Goal: Task Accomplishment & Management: Manage account settings

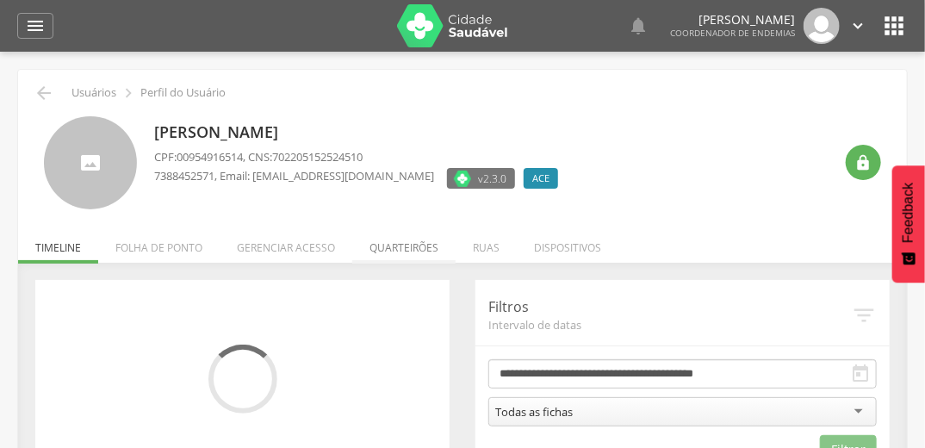
click at [390, 250] on li "Quarteirões" at bounding box center [403, 243] width 103 height 41
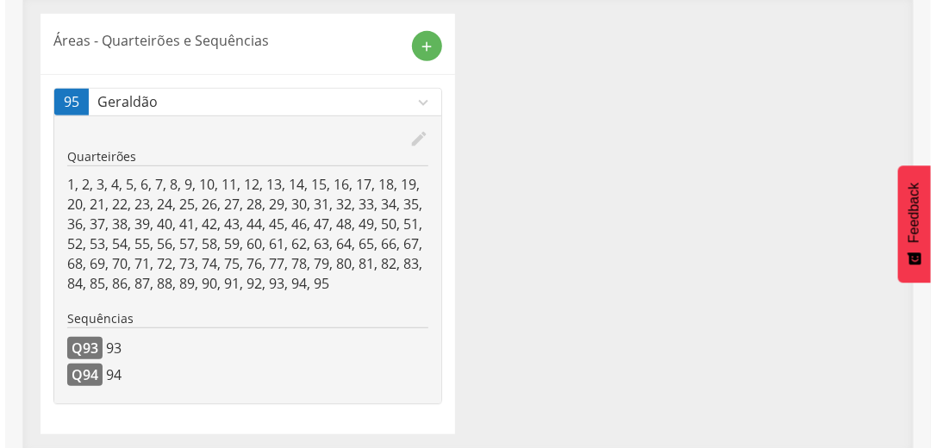
scroll to position [269, 0]
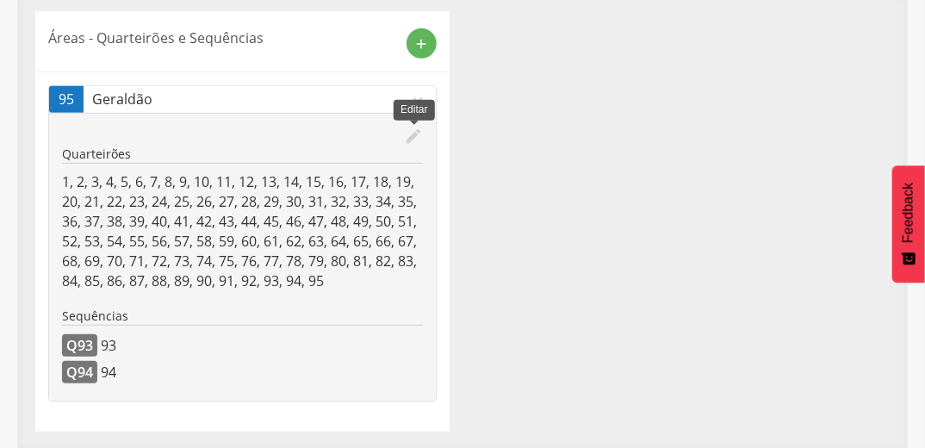
click at [410, 138] on icon "edit" at bounding box center [413, 136] width 19 height 19
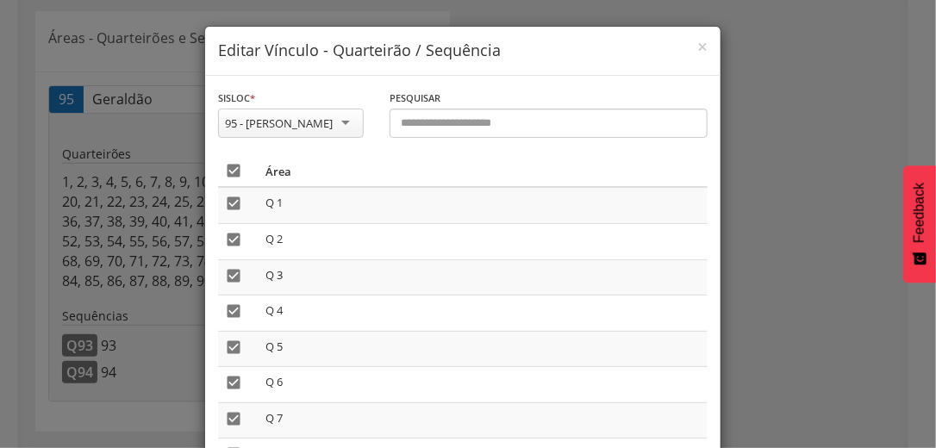
click at [231, 172] on icon "" at bounding box center [233, 170] width 17 height 17
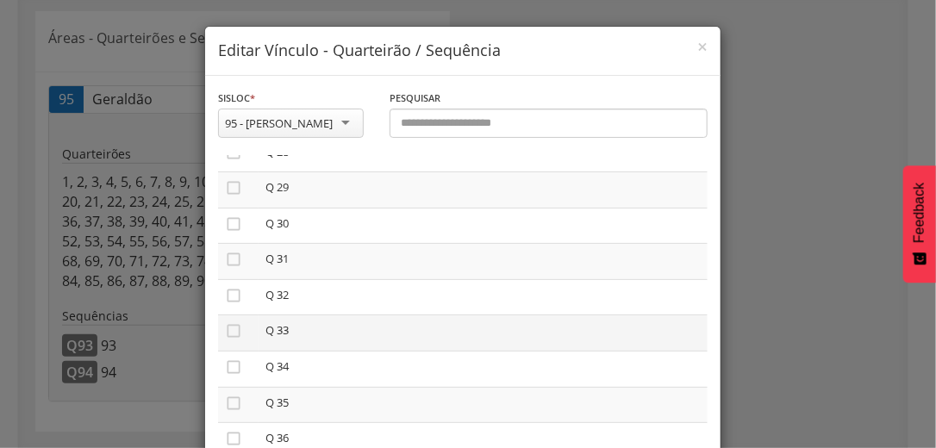
scroll to position [1103, 0]
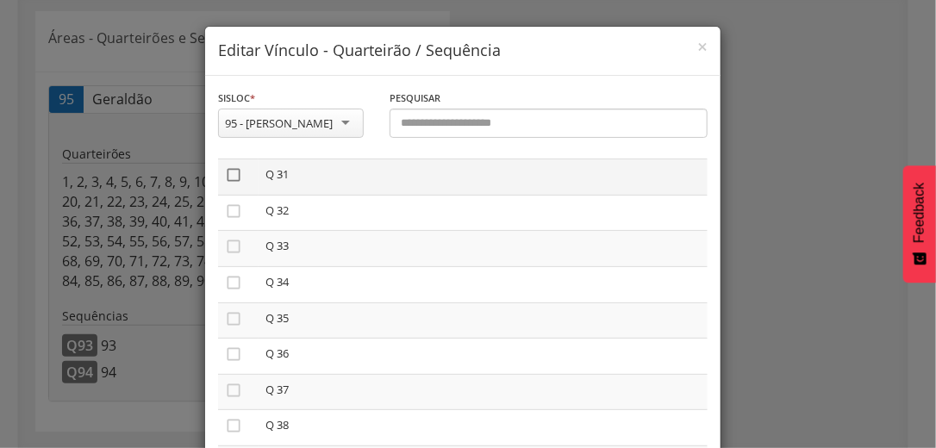
click at [228, 172] on icon "" at bounding box center [233, 174] width 17 height 17
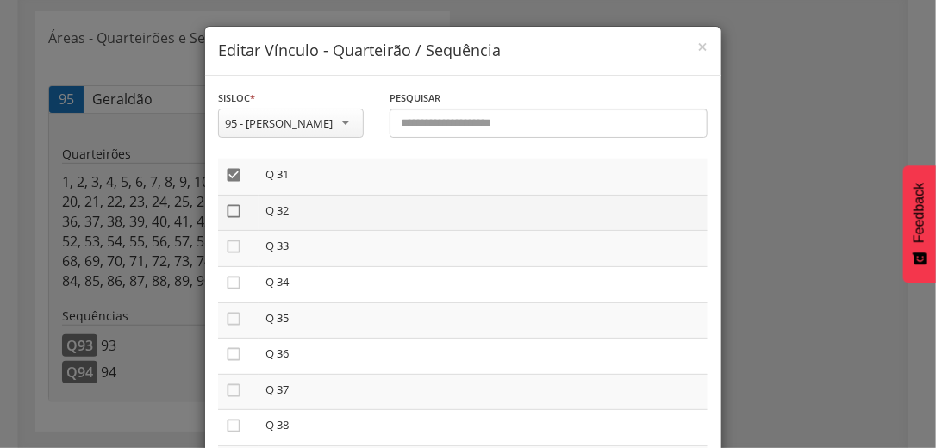
click at [225, 211] on icon "" at bounding box center [233, 211] width 17 height 17
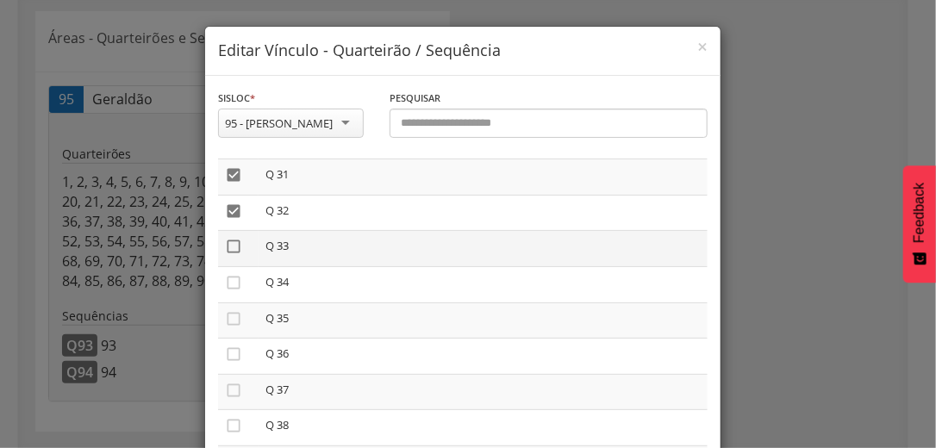
click at [227, 255] on icon "" at bounding box center [233, 246] width 17 height 17
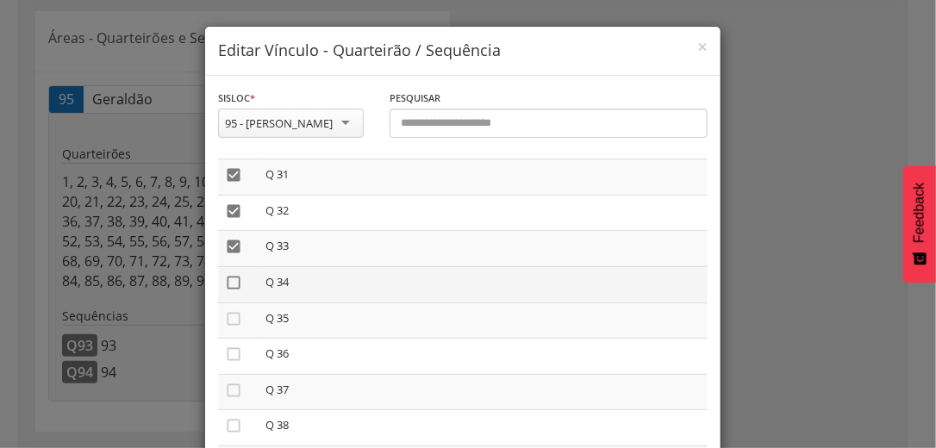
click at [229, 278] on icon "" at bounding box center [233, 282] width 17 height 17
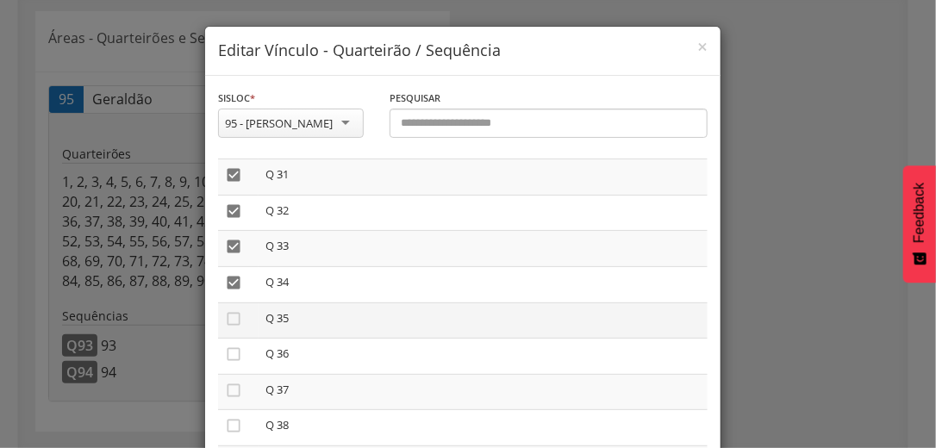
click at [226, 313] on td "" at bounding box center [238, 320] width 41 height 36
click at [218, 325] on td "" at bounding box center [238, 320] width 41 height 36
click at [225, 322] on icon "" at bounding box center [233, 318] width 17 height 17
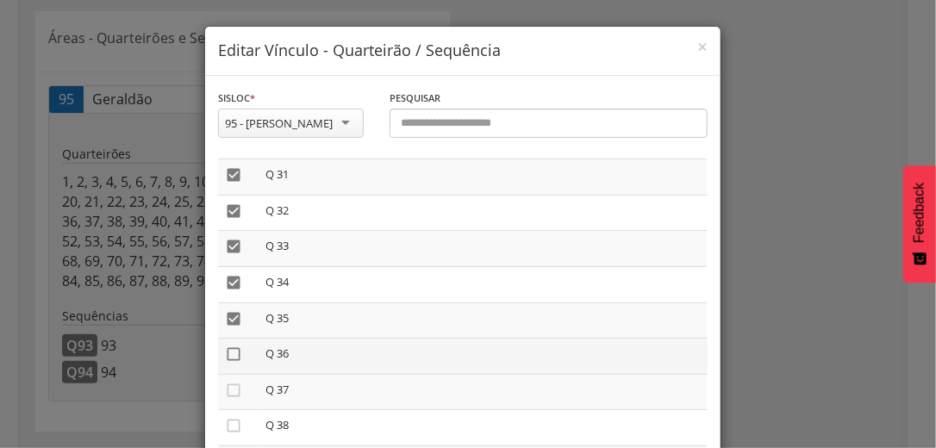
click at [231, 353] on icon "" at bounding box center [233, 354] width 17 height 17
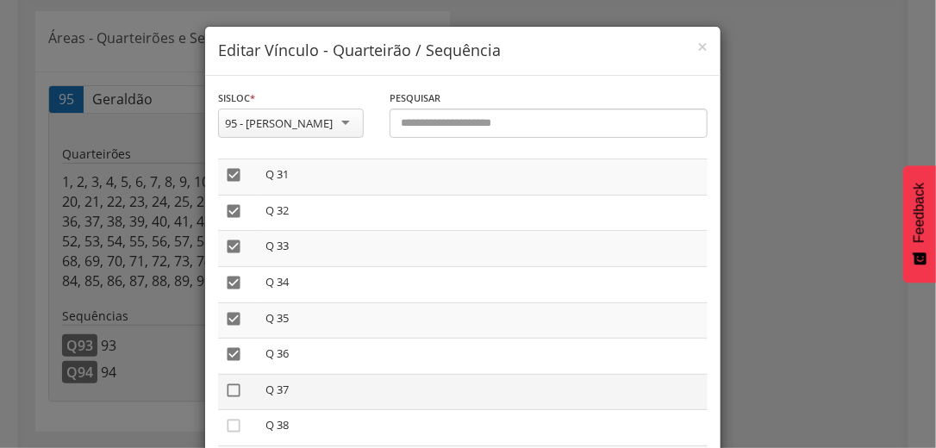
click at [227, 398] on icon "" at bounding box center [233, 390] width 17 height 17
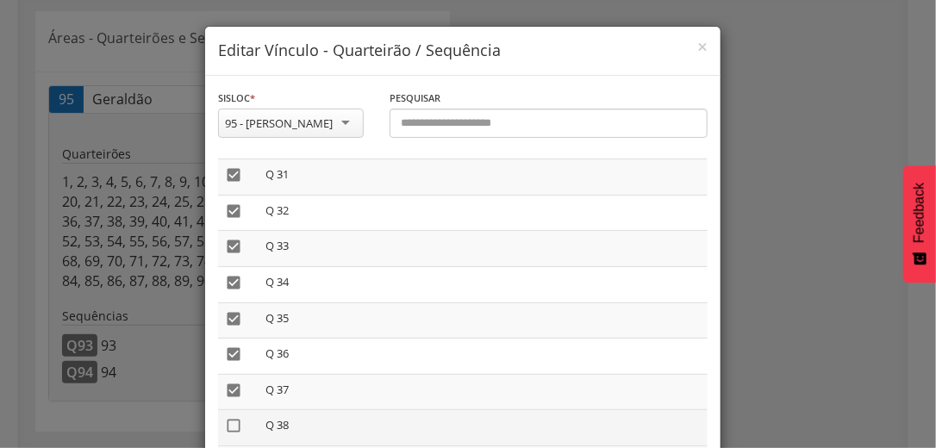
click at [227, 432] on icon "" at bounding box center [233, 425] width 17 height 17
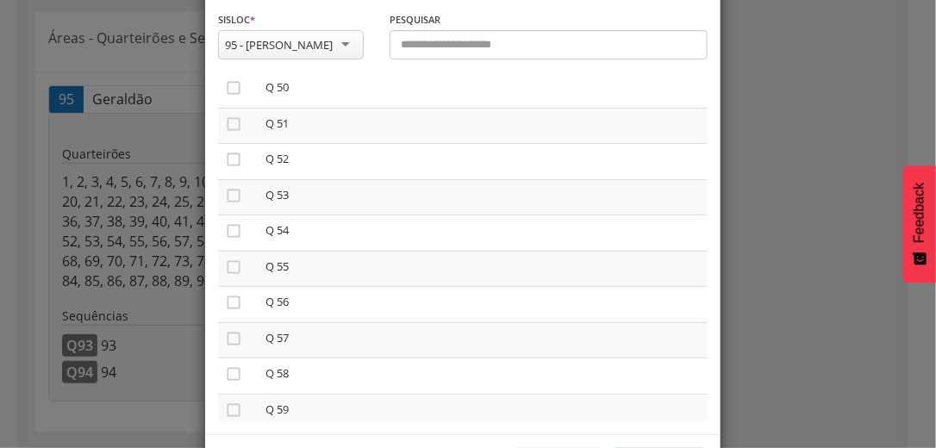
scroll to position [146, 0]
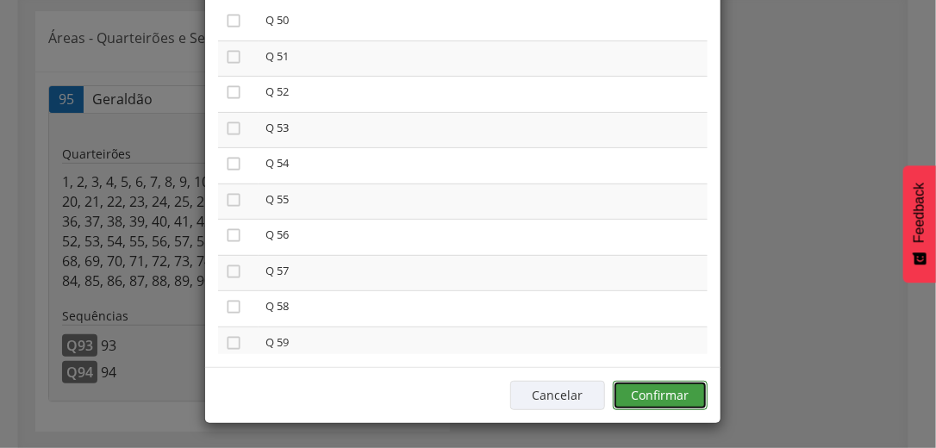
click at [660, 393] on button "Confirmar" at bounding box center [660, 395] width 95 height 29
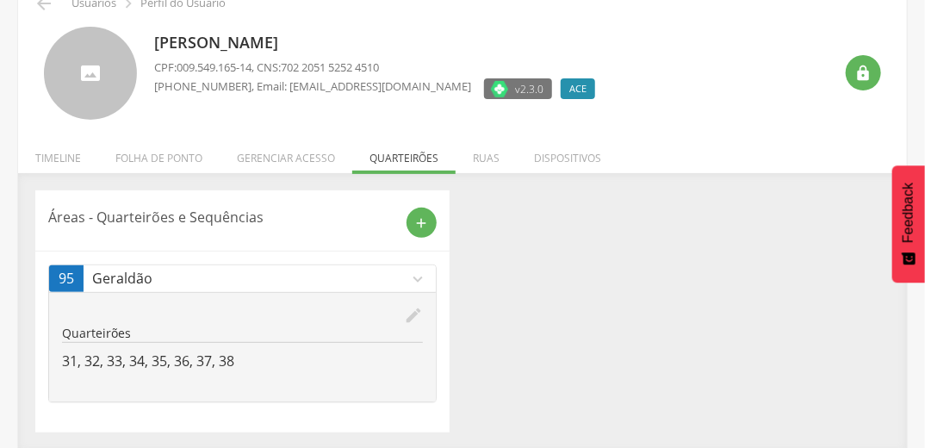
scroll to position [90, 0]
click at [303, 150] on li "Gerenciar acesso" at bounding box center [286, 153] width 133 height 41
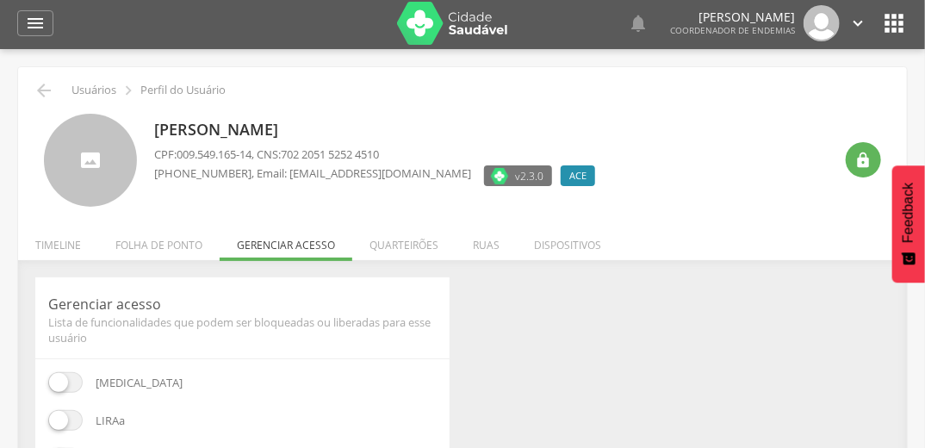
scroll to position [0, 0]
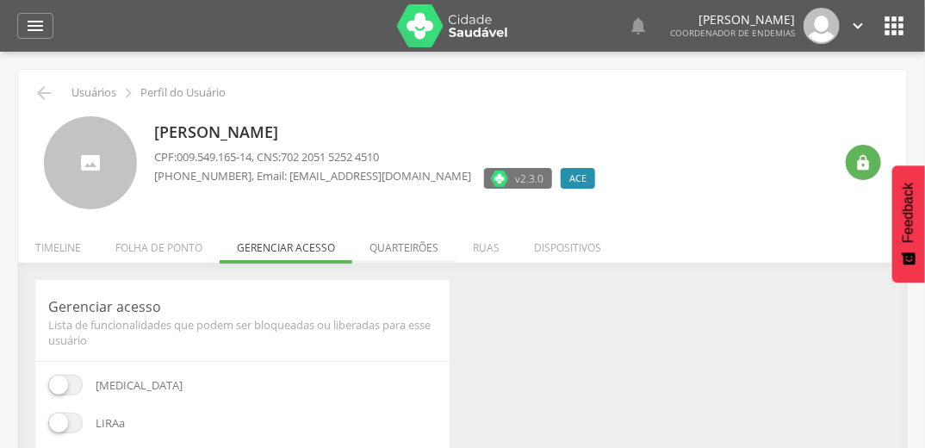
click at [396, 250] on li "Quarteirões" at bounding box center [403, 243] width 103 height 41
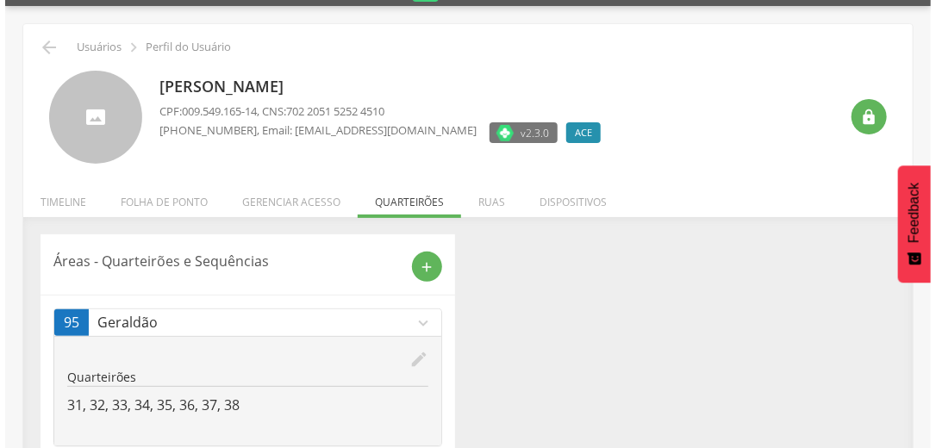
scroll to position [90, 0]
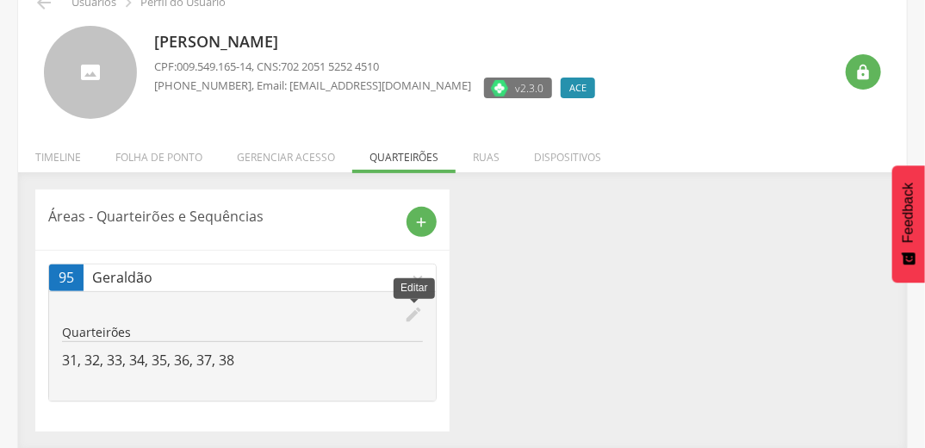
click at [414, 320] on icon "edit" at bounding box center [413, 314] width 19 height 19
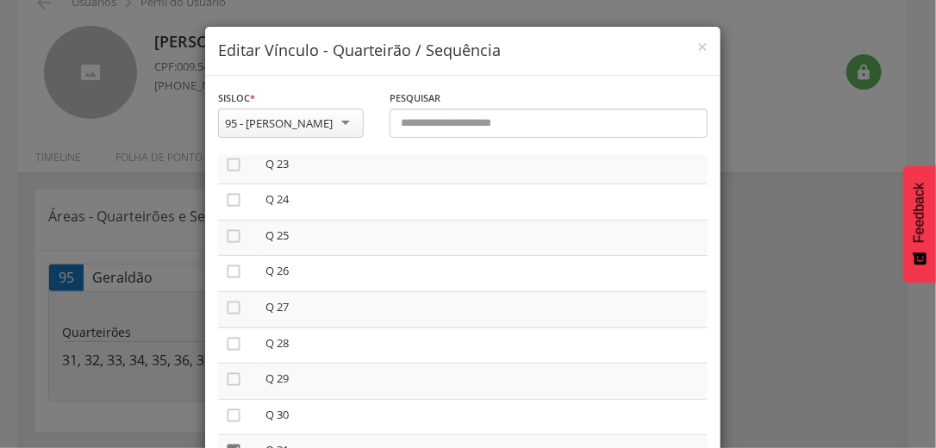
scroll to position [965, 0]
click at [225, 241] on icon "" at bounding box center [233, 241] width 17 height 17
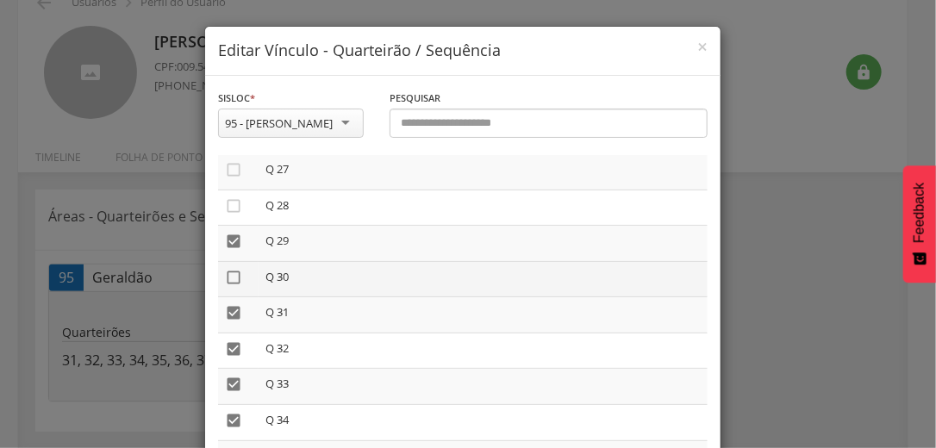
click at [226, 285] on icon "" at bounding box center [233, 277] width 17 height 17
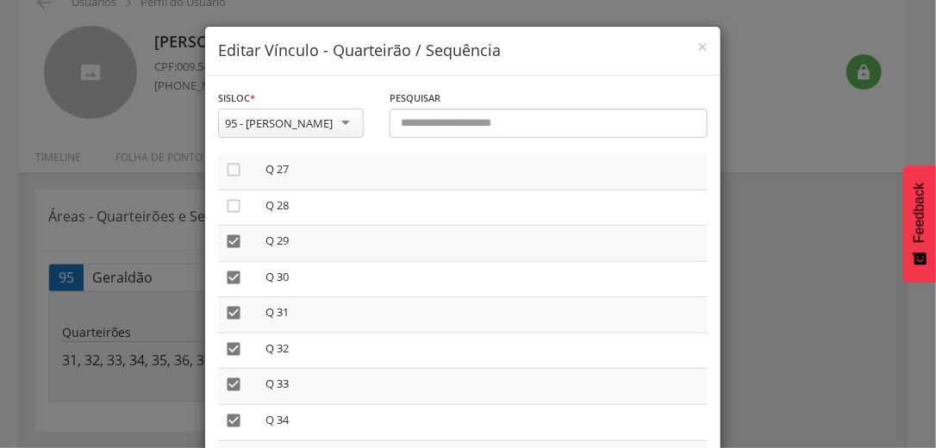
scroll to position [146, 0]
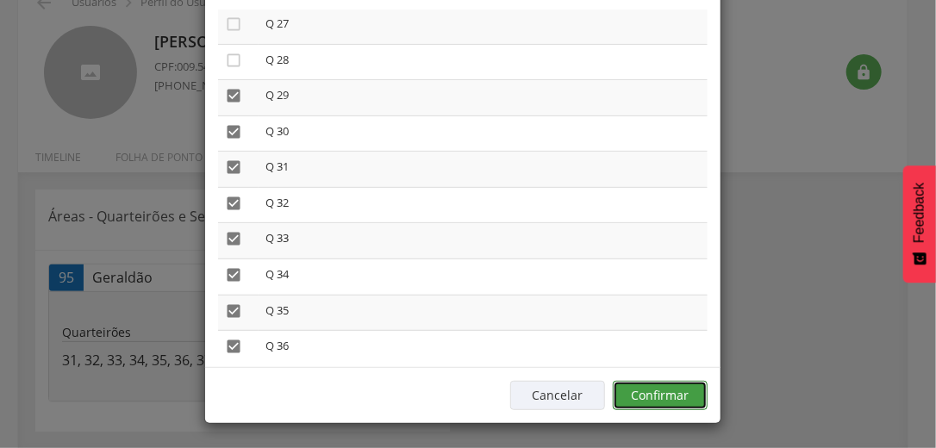
click at [670, 396] on button "Confirmar" at bounding box center [660, 395] width 95 height 29
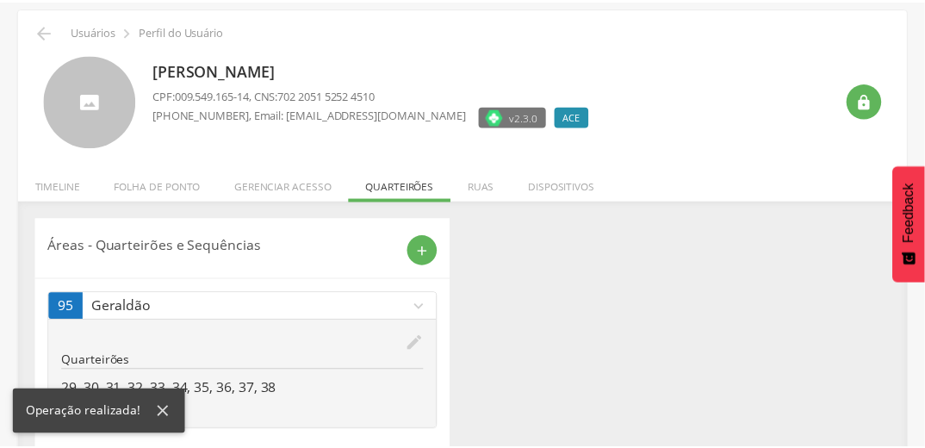
scroll to position [90, 0]
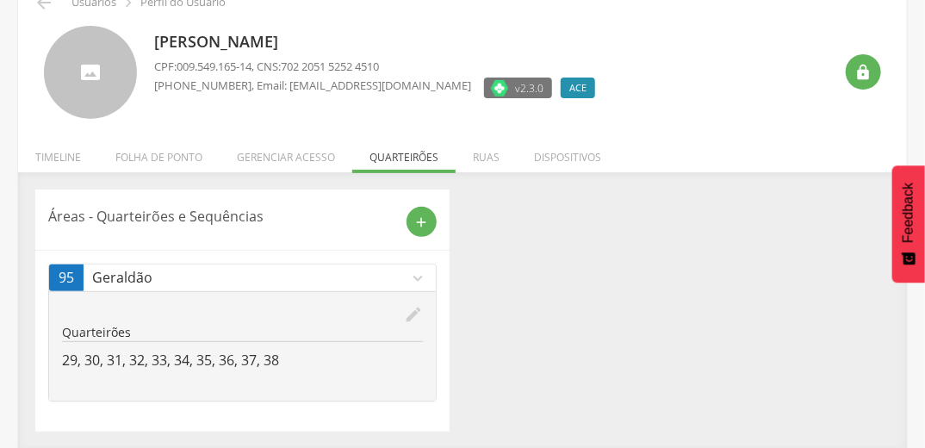
click at [628, 59] on div "[PERSON_NAME] CPF: 009.549.165-14 , CNS: 702 2051 5252 4510 [PHONE_NUMBER] , Em…" at bounding box center [493, 73] width 679 height 94
